Goal: Task Accomplishment & Management: Use online tool/utility

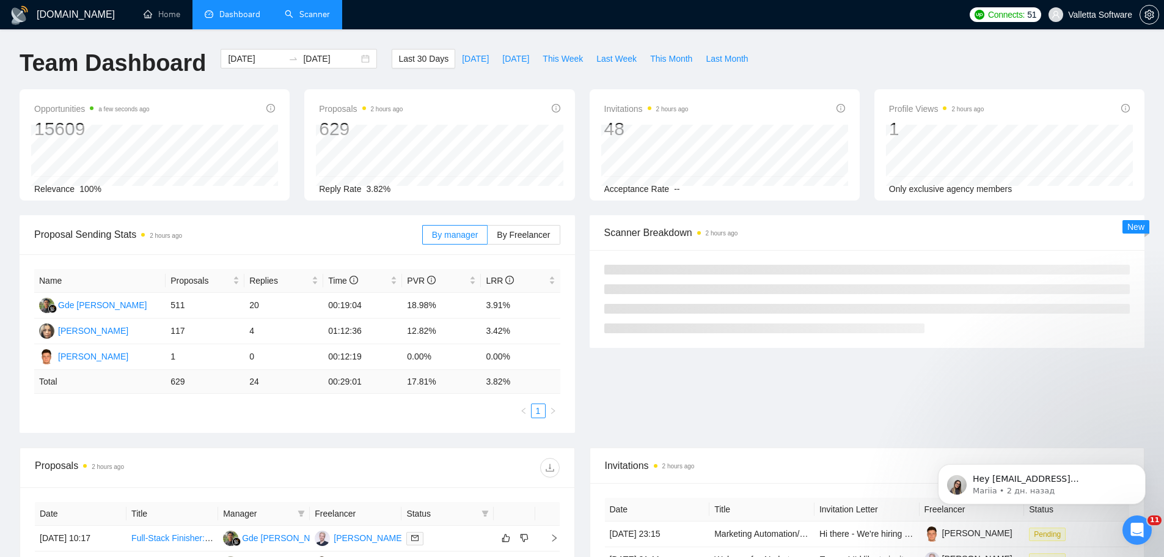
click at [295, 9] on link "Scanner" at bounding box center [307, 14] width 45 height 10
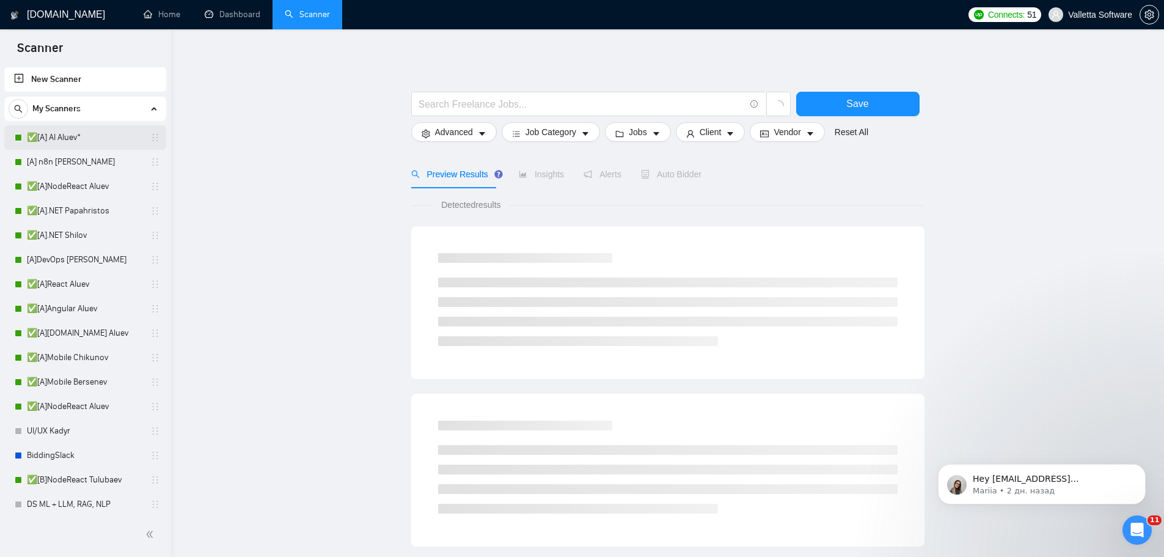
click at [111, 142] on link "✅[A] AI Aluev*" at bounding box center [85, 137] width 116 height 24
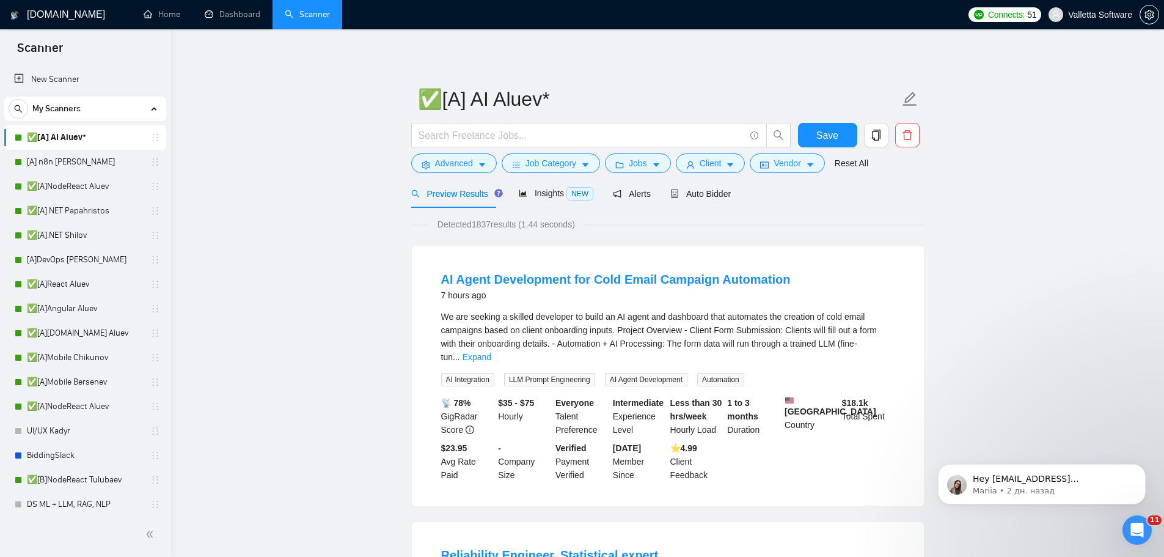
click at [514, 197] on div "Preview Results Insights NEW Alerts Auto Bidder" at bounding box center [571, 193] width 320 height 29
click at [542, 192] on span "Insights NEW" at bounding box center [556, 193] width 75 height 10
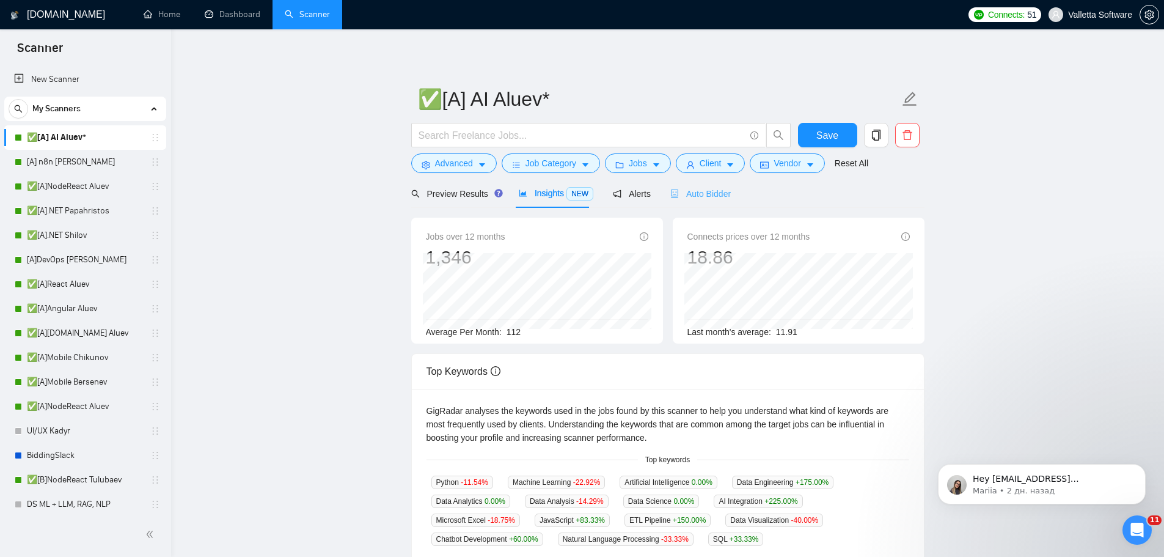
click at [695, 204] on div "Auto Bidder" at bounding box center [701, 193] width 61 height 29
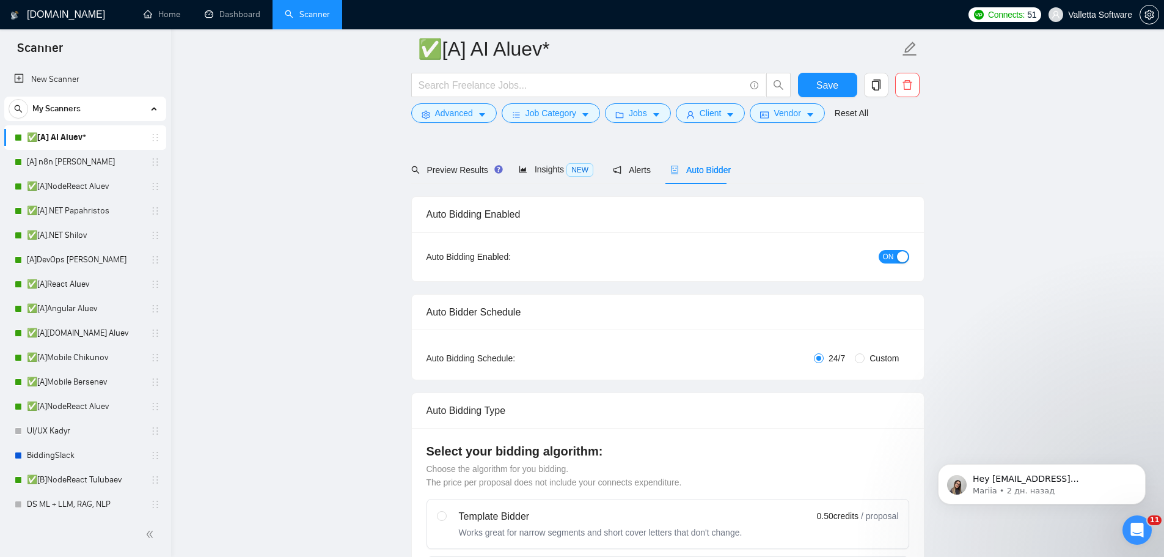
scroll to position [183, 0]
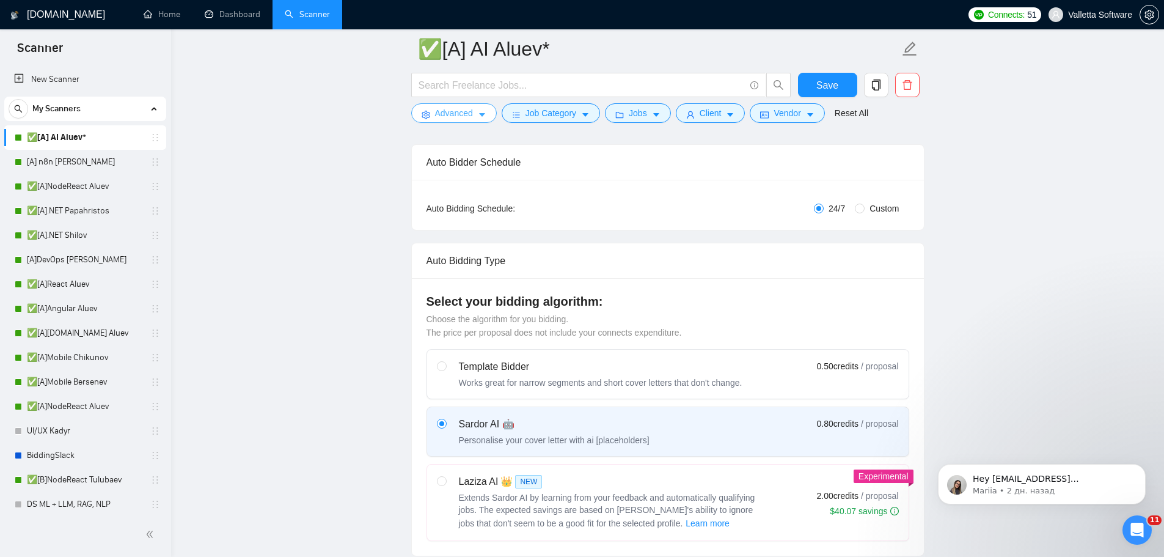
click at [465, 118] on span "Advanced" at bounding box center [454, 112] width 38 height 13
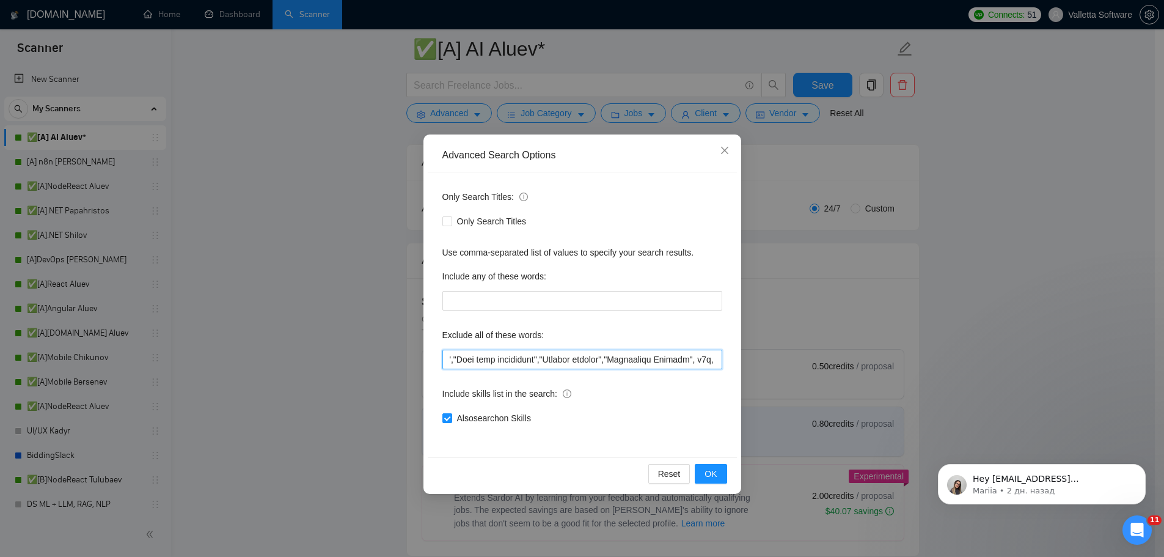
scroll to position [0, 318]
drag, startPoint x: 664, startPoint y: 359, endPoint x: 697, endPoint y: 361, distance: 32.4
click at [697, 361] on input "text" at bounding box center [583, 360] width 280 height 20
click at [694, 360] on input "text" at bounding box center [583, 360] width 280 height 20
drag, startPoint x: 619, startPoint y: 356, endPoint x: 704, endPoint y: 355, distance: 84.4
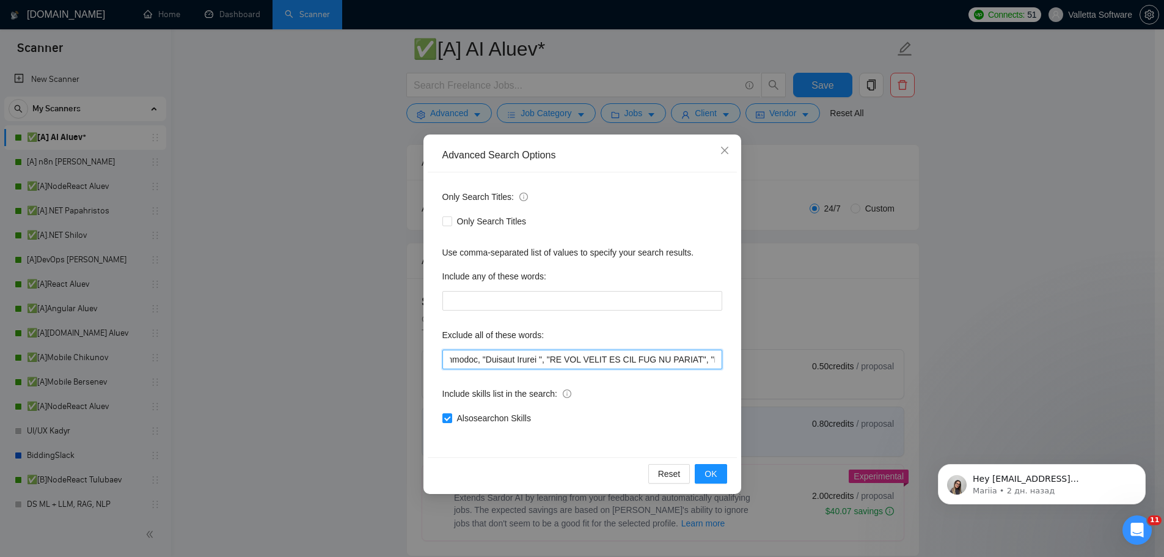
click at [704, 355] on input "text" at bounding box center [583, 360] width 280 height 20
click at [683, 359] on input "text" at bounding box center [583, 360] width 280 height 20
click at [723, 153] on icon "close" at bounding box center [724, 150] width 7 height 7
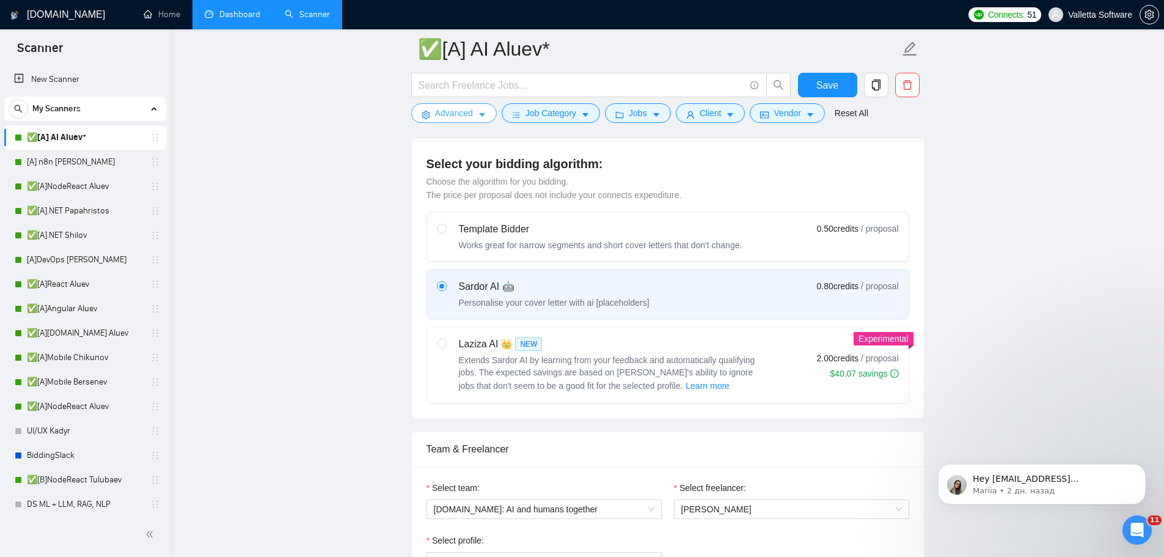
scroll to position [306, 0]
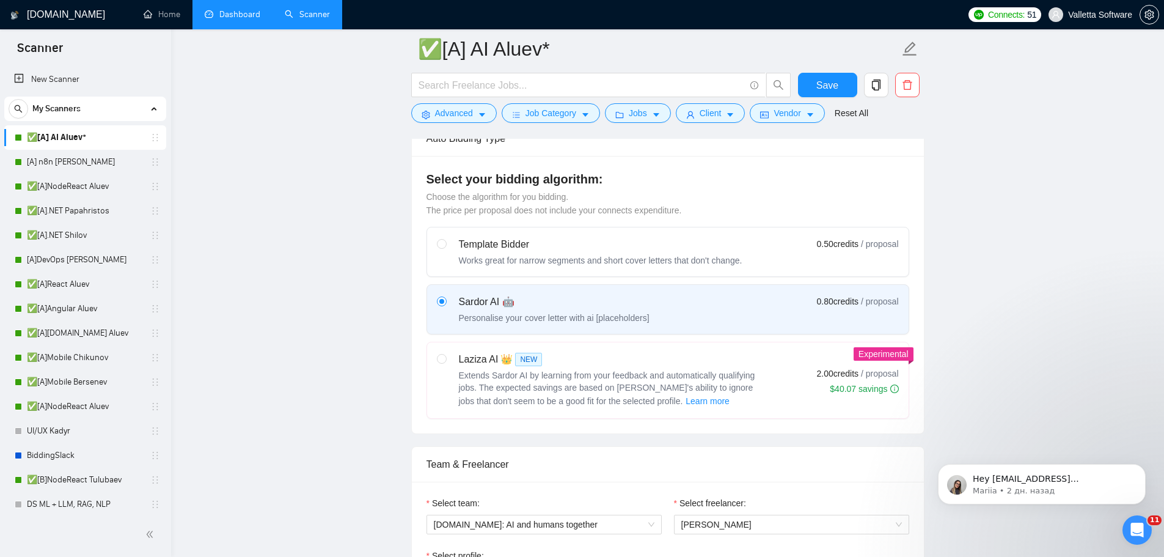
click at [210, 9] on link "Dashboard" at bounding box center [233, 14] width 56 height 10
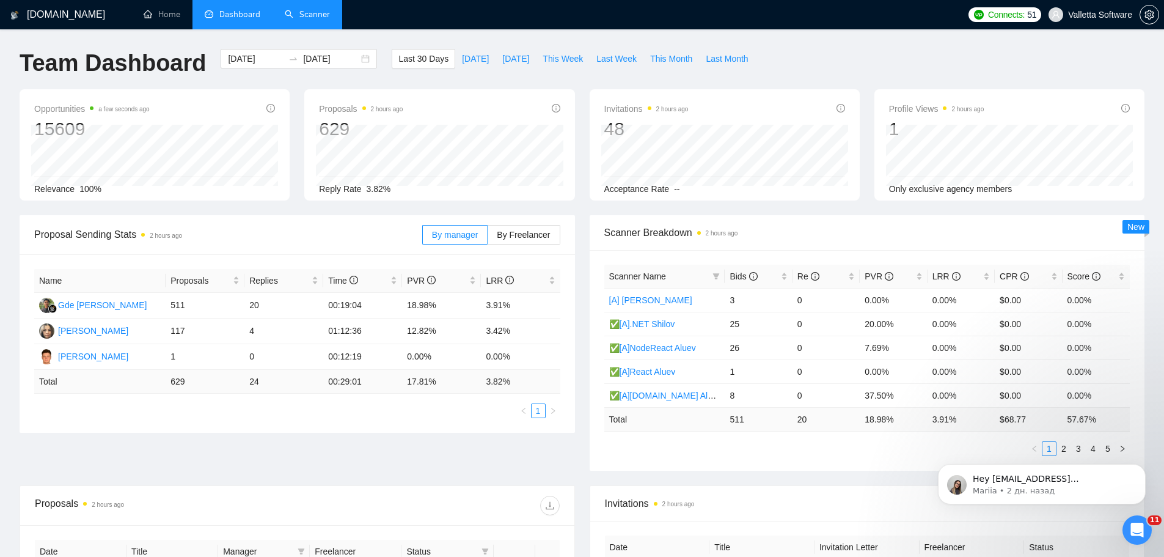
click at [306, 20] on link "Scanner" at bounding box center [307, 14] width 45 height 10
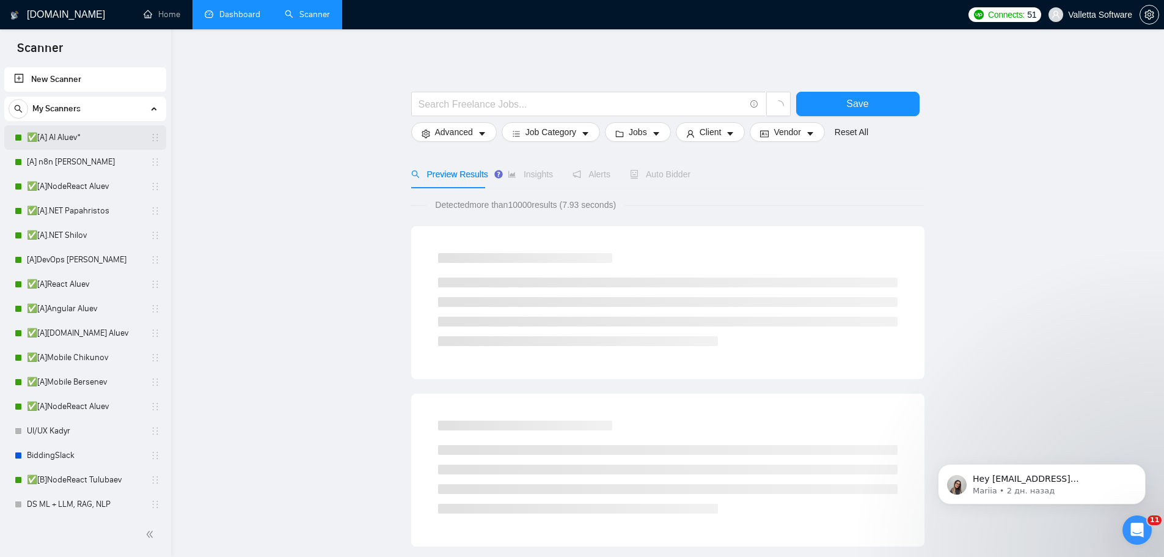
click at [114, 145] on link "✅[A] AI Aluev*" at bounding box center [85, 137] width 116 height 24
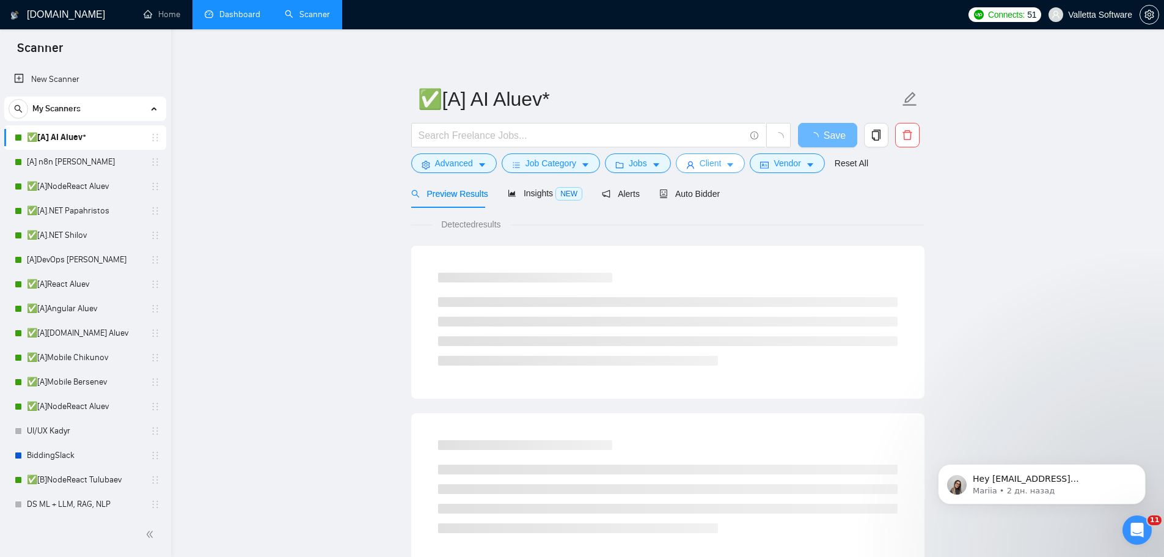
click at [714, 168] on span "Client" at bounding box center [711, 162] width 22 height 13
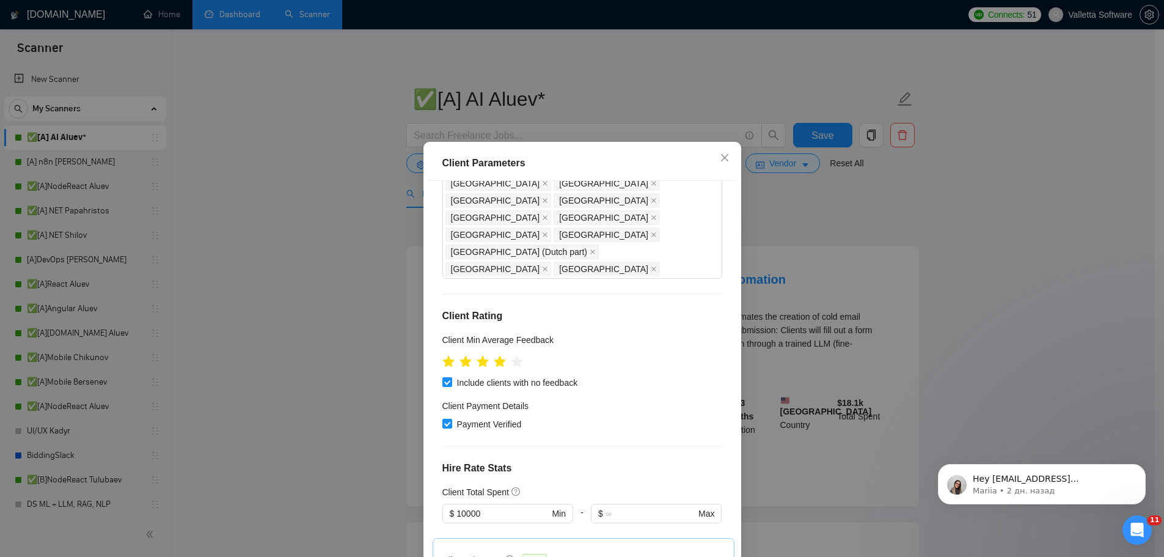
scroll to position [764, 0]
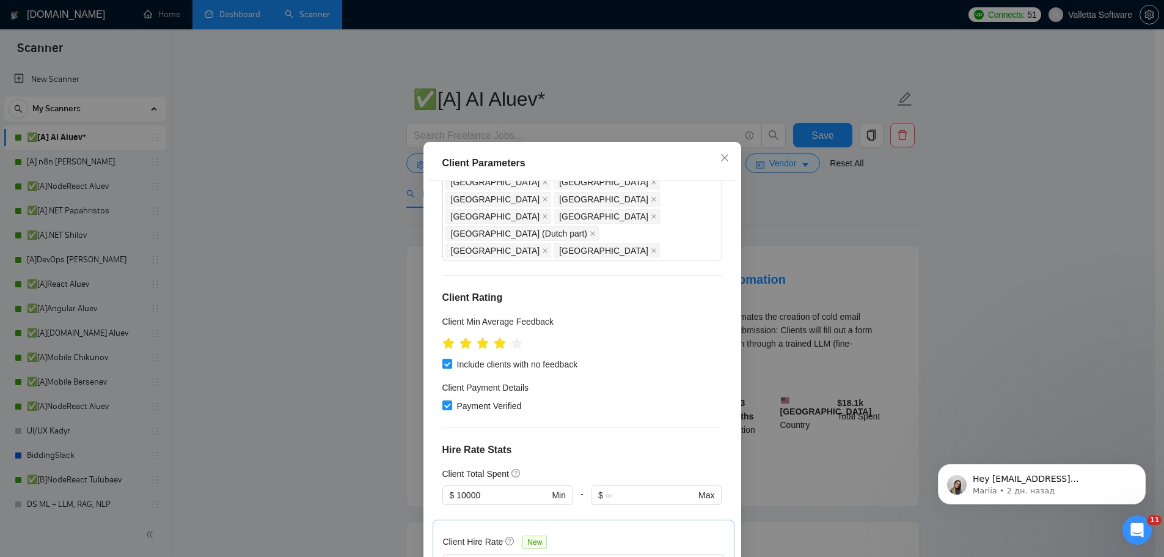
click at [789, 238] on div "Client Parameters Client Location Include Client Countries Select Exclude Clien…" at bounding box center [582, 278] width 1164 height 557
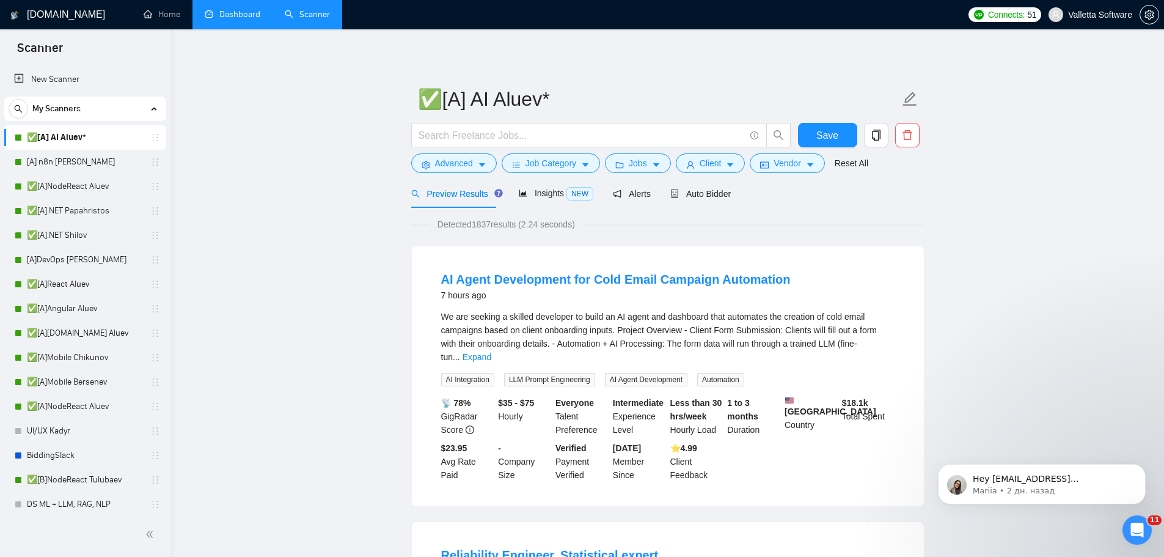
click at [237, 20] on link "Dashboard" at bounding box center [233, 14] width 56 height 10
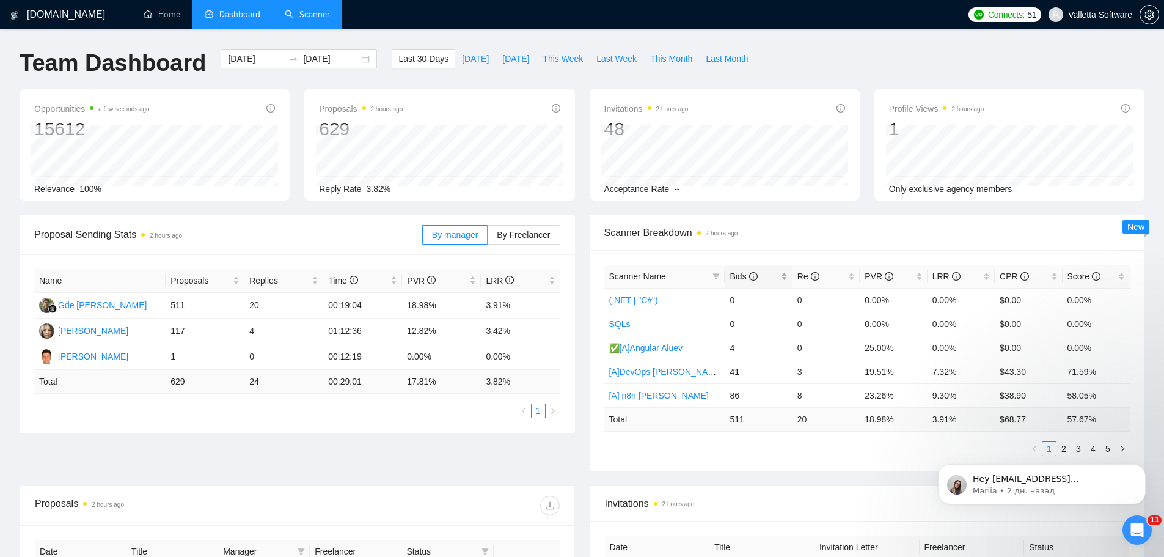
click at [730, 278] on div "Bids" at bounding box center [758, 276] width 57 height 13
click at [708, 279] on span "Scanner Name" at bounding box center [658, 276] width 99 height 13
click at [715, 276] on icon "filter" at bounding box center [716, 276] width 7 height 6
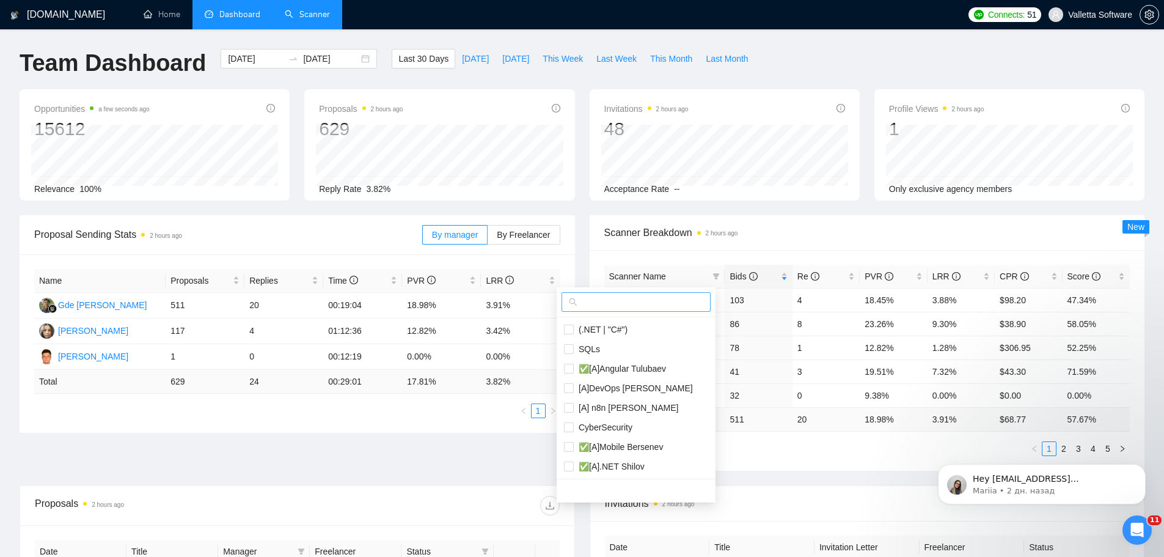
click at [684, 298] on input "text" at bounding box center [641, 301] width 123 height 13
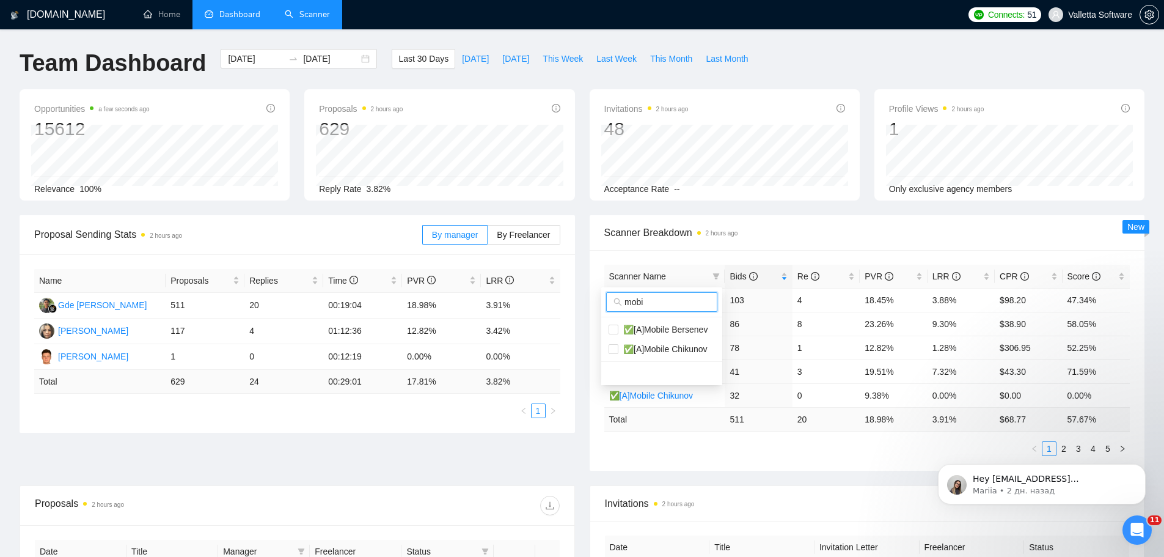
type input "mobi"
drag, startPoint x: 479, startPoint y: 477, endPoint x: 493, endPoint y: 459, distance: 22.6
click at [479, 477] on div "Proposal Sending Stats 2 hours ago By manager By Freelancer Name Proposals Repl…" at bounding box center [582, 350] width 1140 height 270
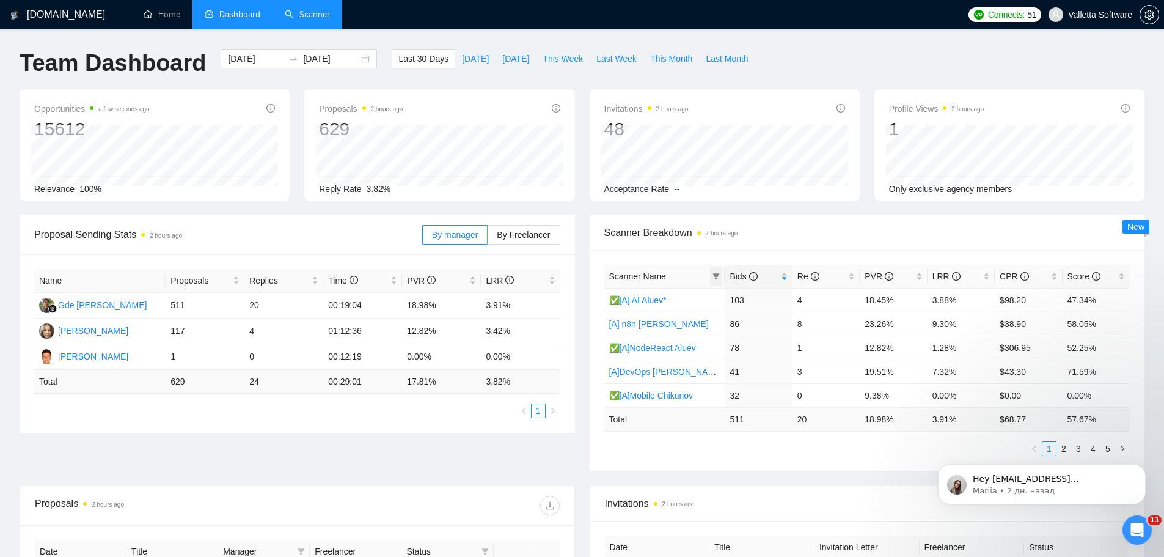
click at [716, 280] on span at bounding box center [716, 276] width 12 height 18
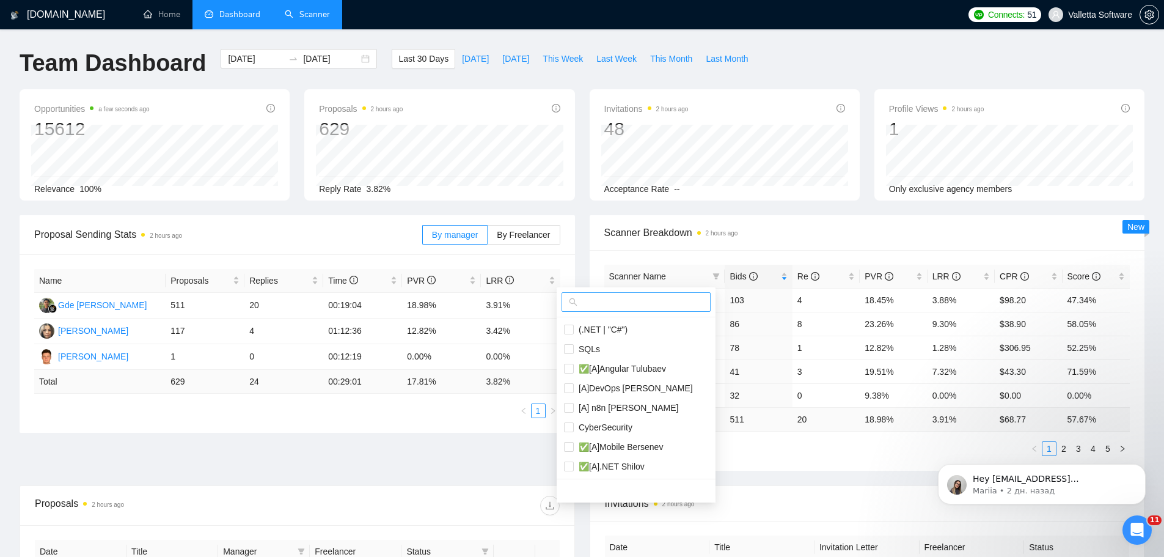
click at [664, 300] on input "text" at bounding box center [641, 301] width 123 height 13
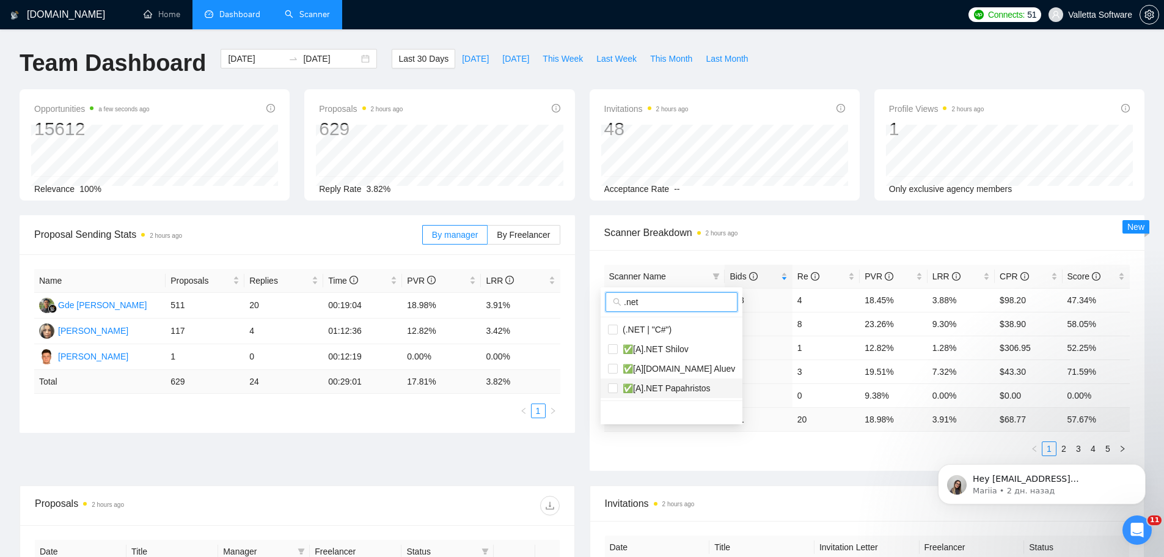
type input ".net"
click at [692, 386] on span "✅[A].NET Papahristos" at bounding box center [664, 388] width 93 height 10
checkbox input "true"
click at [695, 345] on span "✅[A].NET Shilov" at bounding box center [671, 348] width 127 height 13
checkbox input "true"
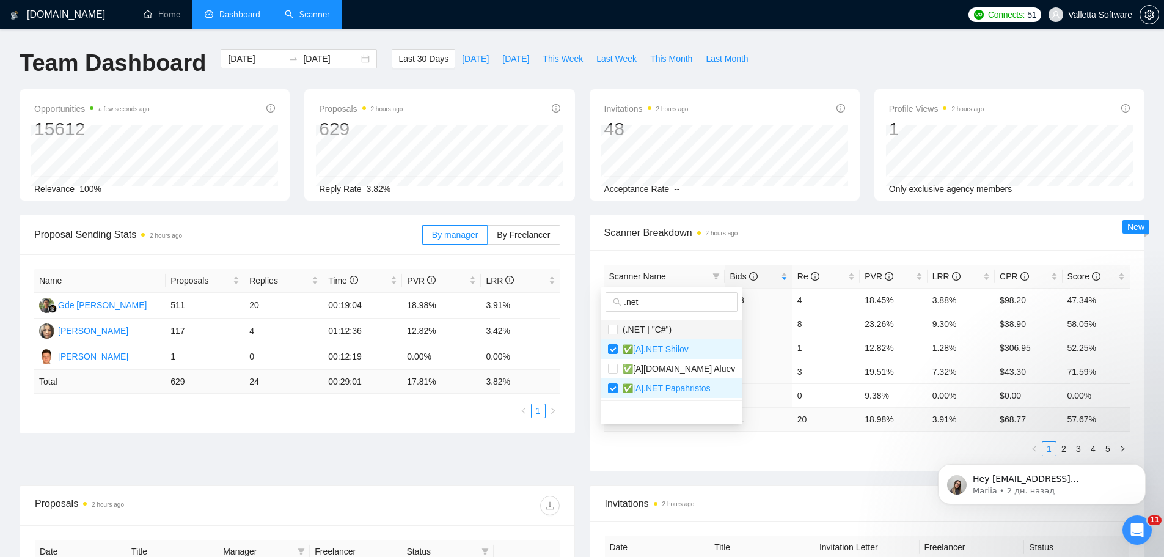
click at [689, 330] on span "(.NET | "C#")" at bounding box center [671, 329] width 127 height 13
checkbox input "true"
click at [683, 366] on span "✅[A][DOMAIN_NAME] Aluev" at bounding box center [676, 369] width 117 height 10
checkbox input "true"
click at [677, 246] on div "Scanner Breakdown 2 hours ago" at bounding box center [868, 232] width 526 height 35
